Goal: Communication & Community: Answer question/provide support

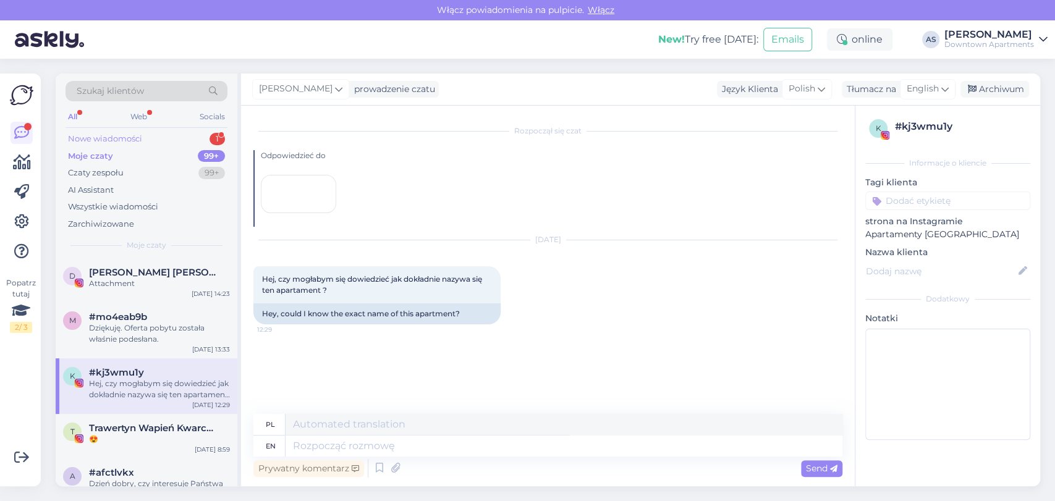
click at [187, 130] on div "Nowe wiadomości 1" at bounding box center [147, 138] width 162 height 17
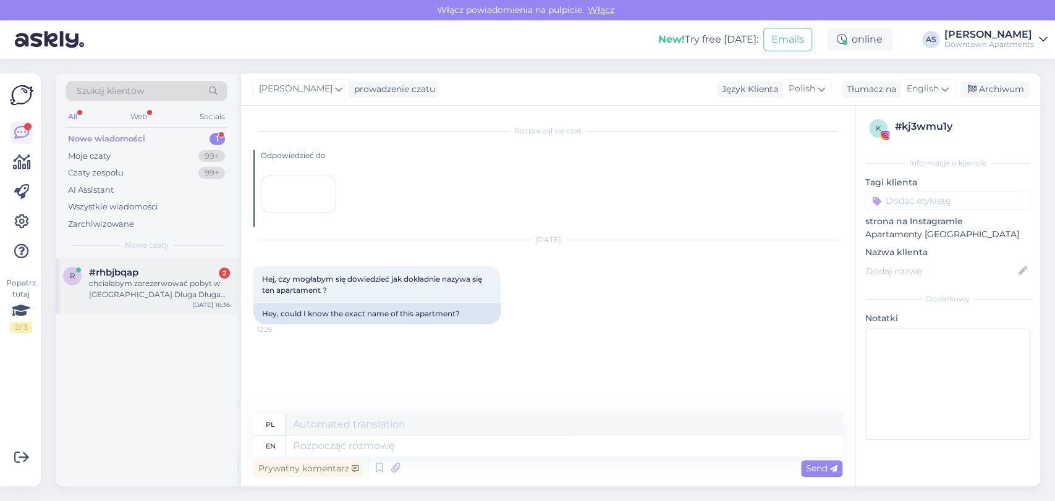
click at [107, 279] on div "chciałabym zarezerwować pobyt w [GEOGRAPHIC_DATA] Długa Długa 43/44, przyjeżdża…" at bounding box center [159, 289] width 141 height 22
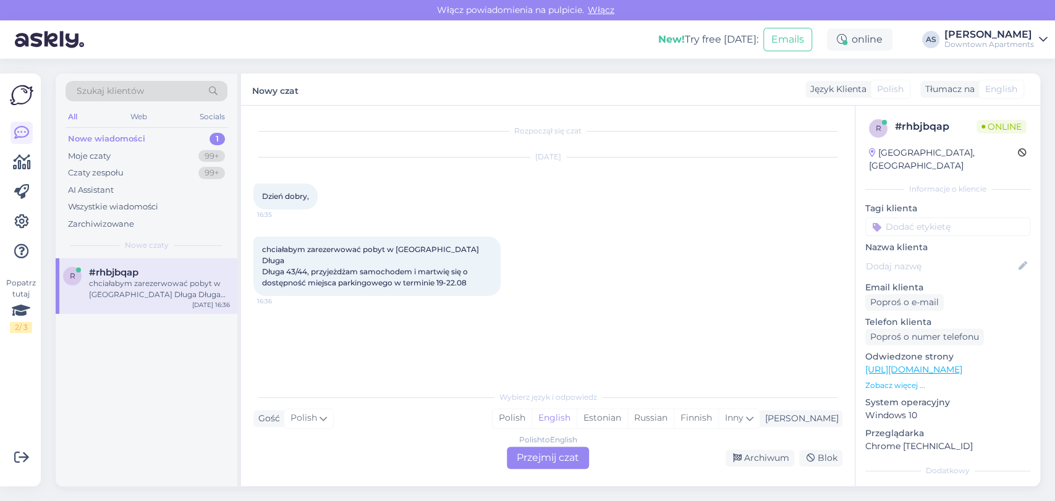
click at [535, 456] on div "Polish to English Przejmij czat" at bounding box center [548, 458] width 82 height 22
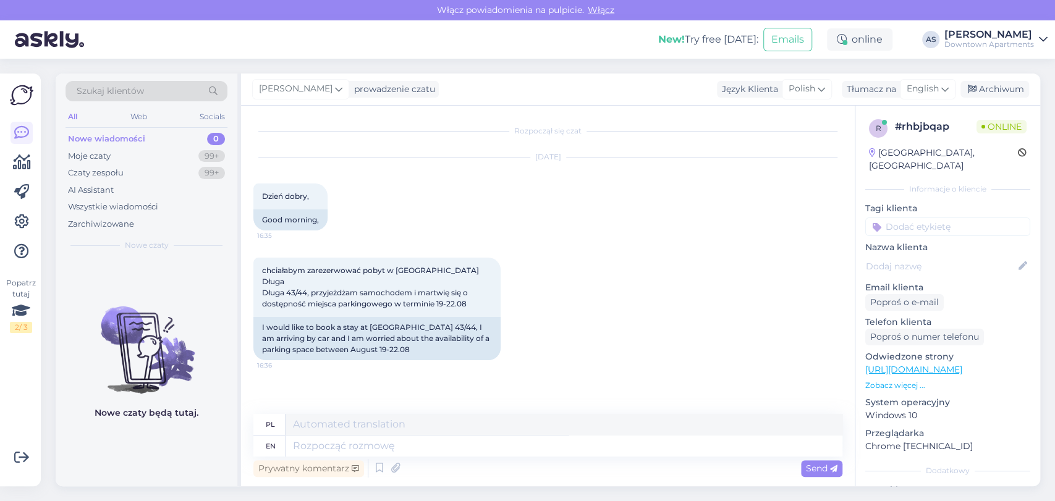
click at [934, 100] on div "[PERSON_NAME] prowadzenie czatu Język Klienta Polish Tłumacz na English Arabic …" at bounding box center [640, 90] width 799 height 32
click at [930, 87] on span "English" at bounding box center [923, 89] width 32 height 14
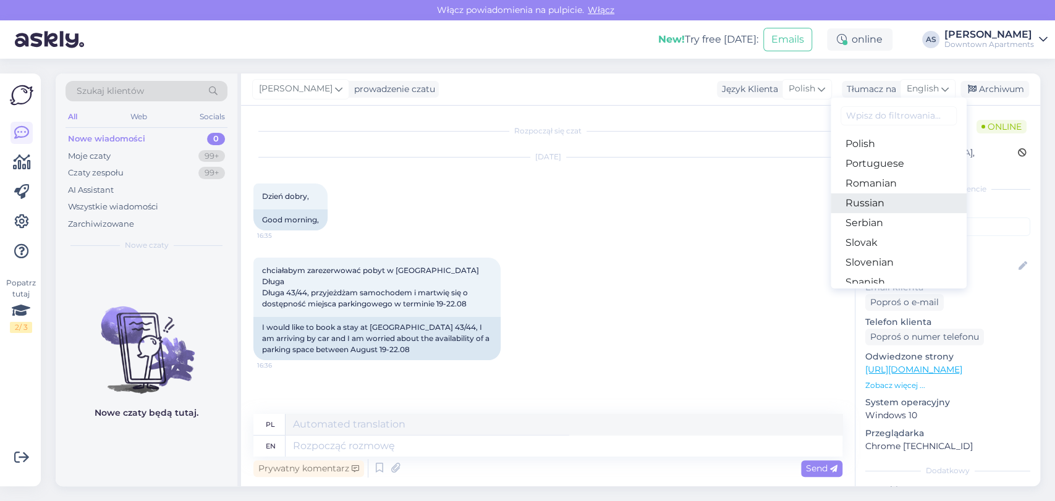
scroll to position [371, 0]
click at [894, 208] on link "Polish" at bounding box center [899, 208] width 136 height 20
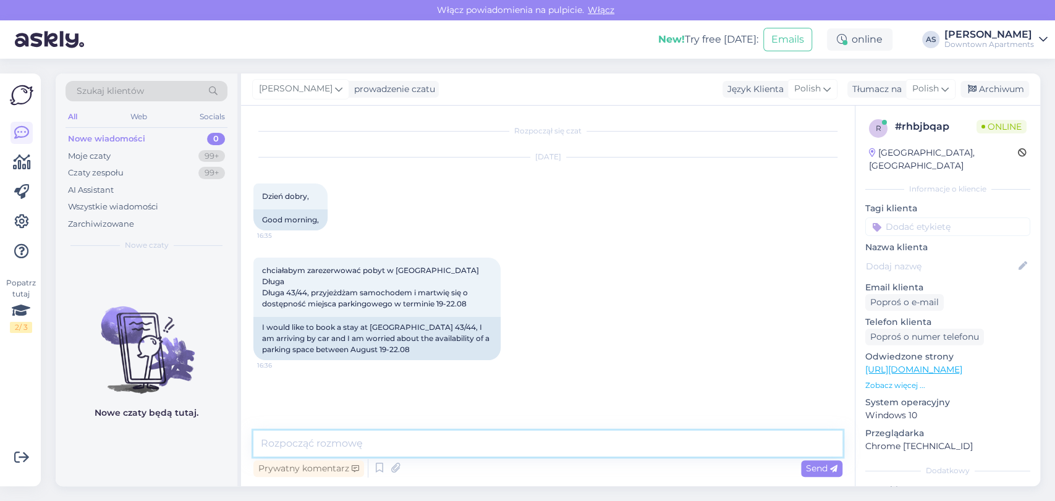
click at [647, 443] on textarea at bounding box center [547, 444] width 589 height 26
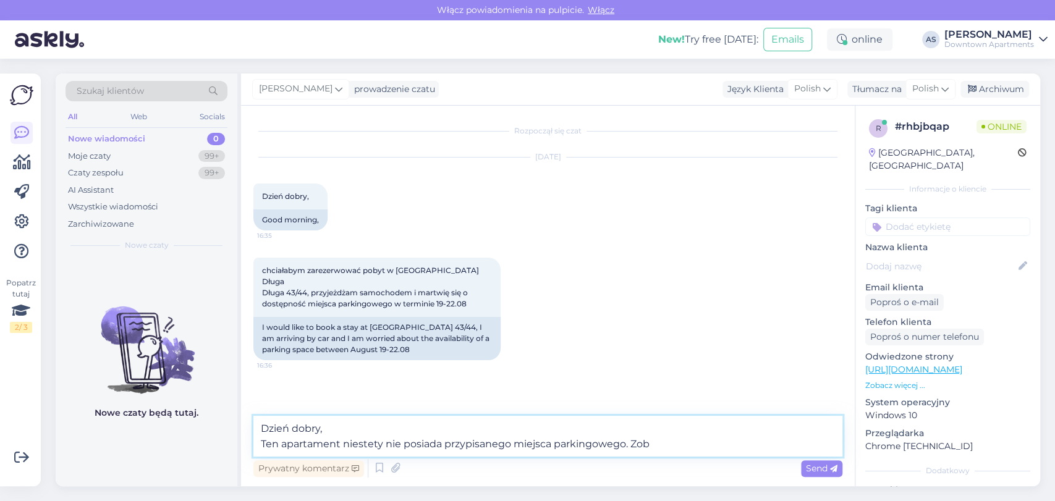
click at [667, 444] on textarea "Dzień dobry, Ten apartament niestety nie posiada przypisanego miejsca parkingow…" at bounding box center [547, 436] width 589 height 41
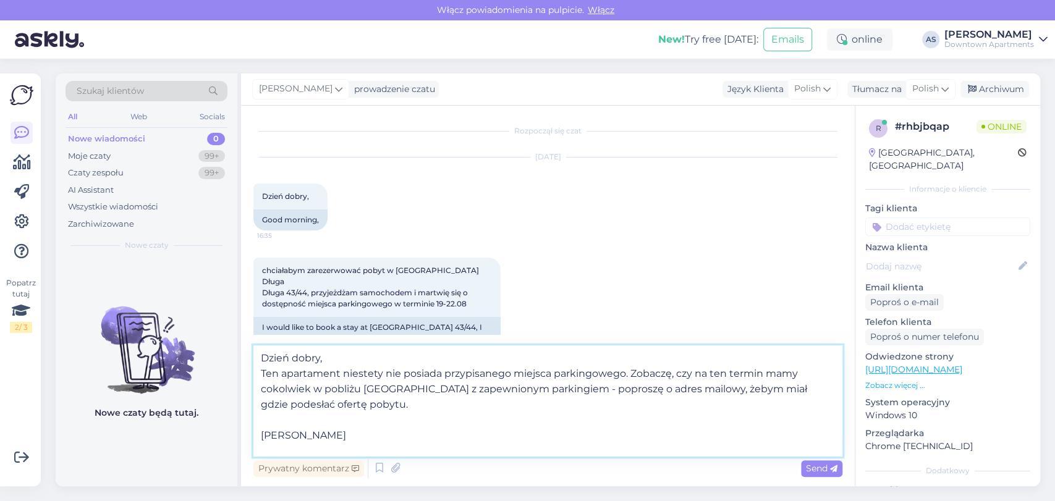
scroll to position [15, 0]
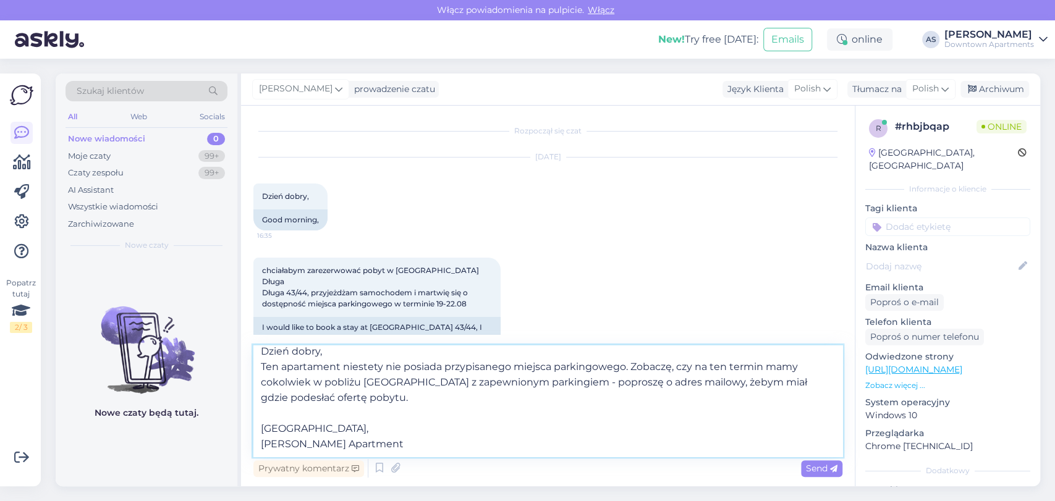
type textarea "Dzień dobry, Ten apartament niestety nie posiada przypisanego miejsca parkingow…"
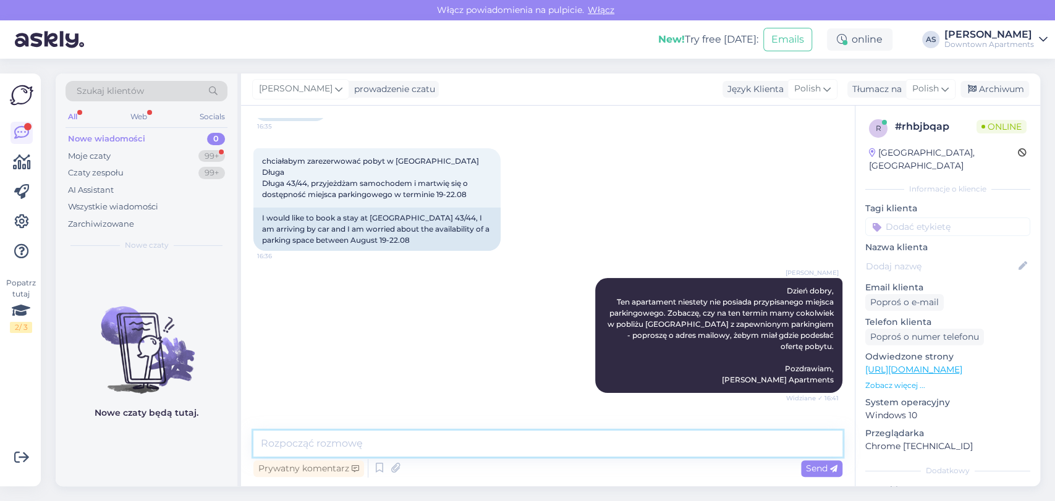
scroll to position [161, 0]
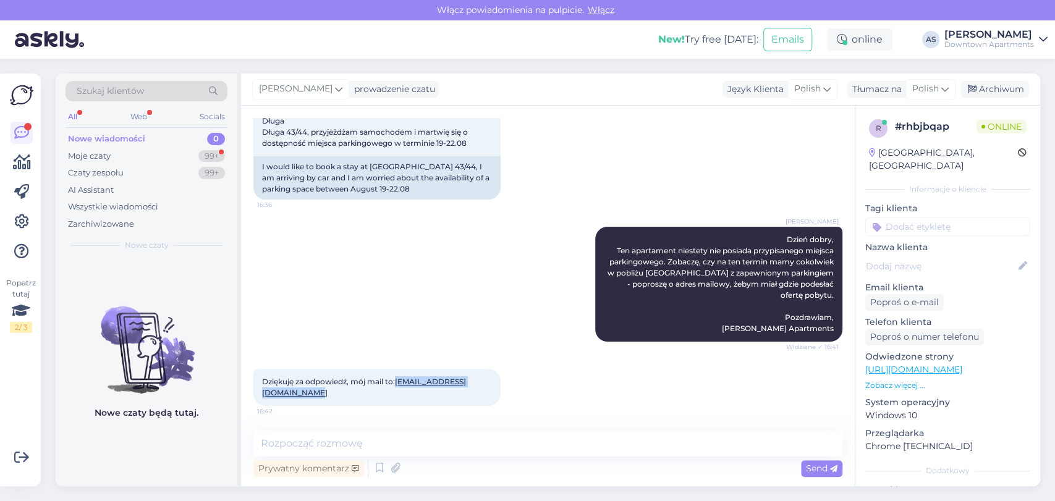
drag, startPoint x: 389, startPoint y: 396, endPoint x: 260, endPoint y: 397, distance: 129.2
click at [260, 397] on div "Dziękuję za odpowiedź, mój mail to: [EMAIL_ADDRESS][DOMAIN_NAME] 16:42" at bounding box center [376, 387] width 247 height 37
copy link "[EMAIL_ADDRESS][DOMAIN_NAME]"
click at [323, 446] on textarea at bounding box center [547, 444] width 589 height 26
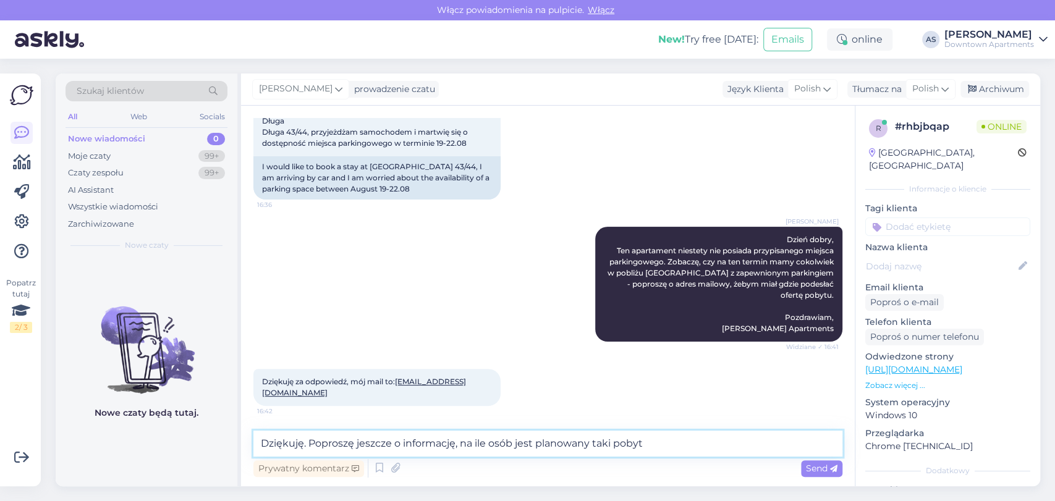
type textarea "Dziękuję. Poproszę jeszcze o informację, na ile osób jest planowany taki pobyt."
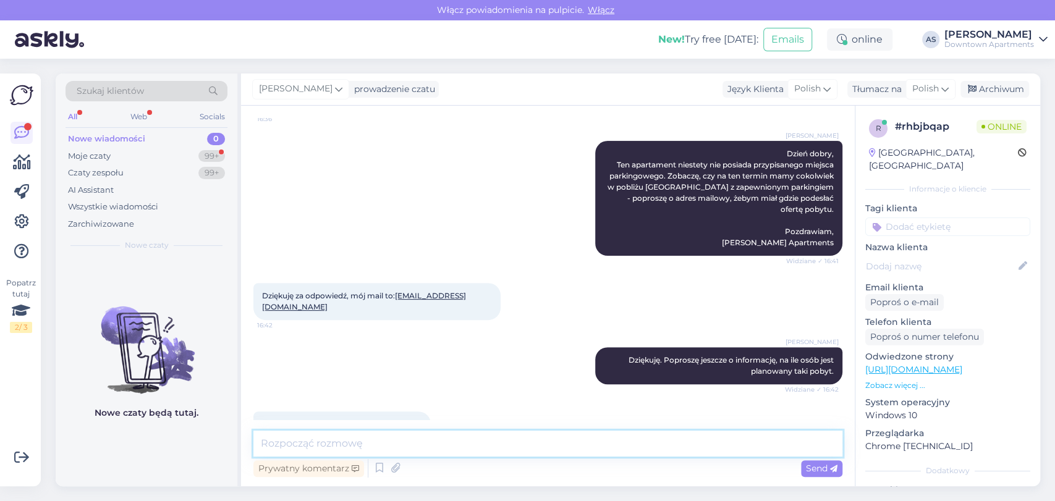
scroll to position [277, 0]
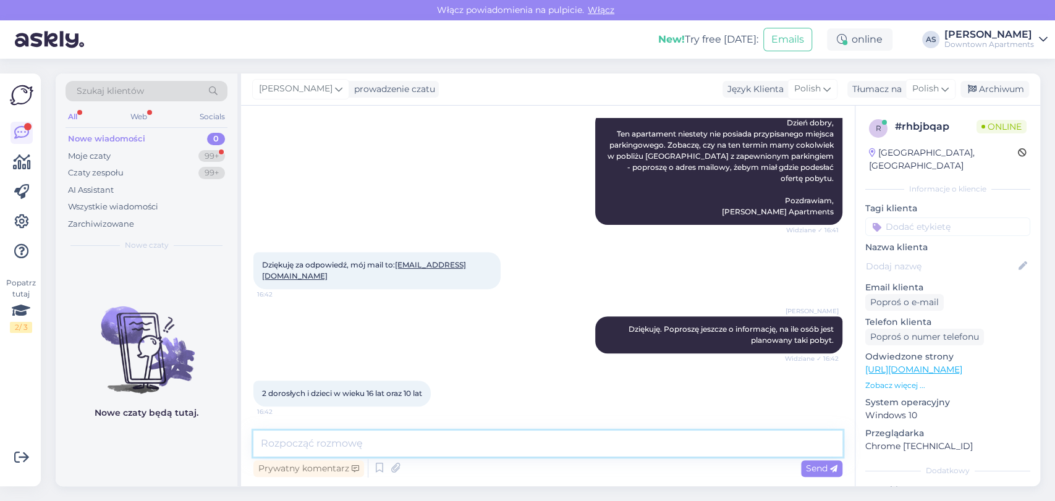
click at [494, 444] on textarea at bounding box center [547, 444] width 589 height 26
type textarea "Oferta pobytu została właśnie podesłana mailowo."
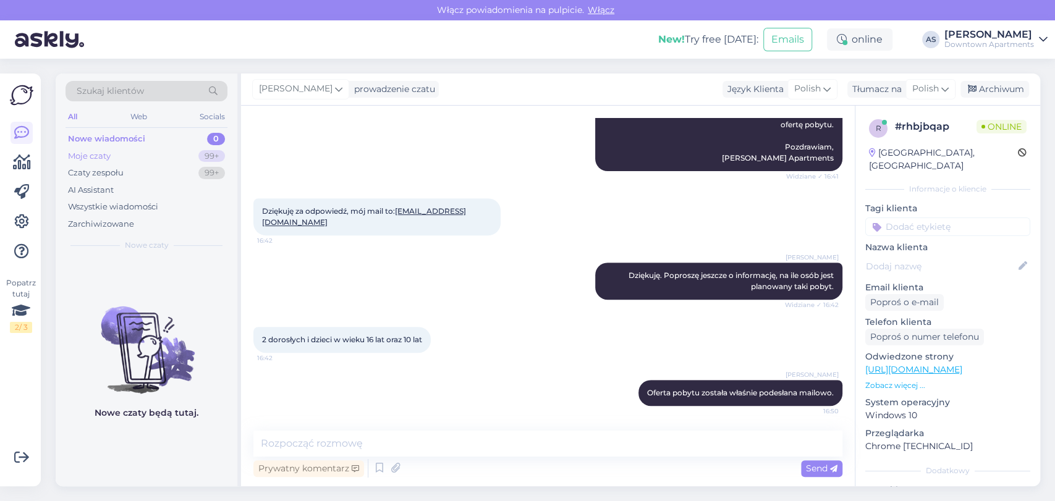
click at [146, 155] on div "Moje czaty 99+" at bounding box center [147, 156] width 162 height 17
